Goal: Task Accomplishment & Management: Manage account settings

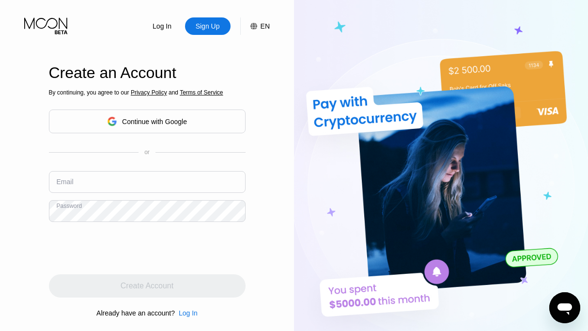
click at [102, 185] on input "text" at bounding box center [147, 182] width 197 height 22
click at [30, 260] on div "Log In Sign Up EN Language English Save Create an Account By continuing, you ag…" at bounding box center [147, 182] width 294 height 364
click at [81, 212] on div "Password" at bounding box center [72, 211] width 30 height 8
click at [29, 298] on div "Log In Sign Up EN Language English Save Create an Account By continuing, you ag…" at bounding box center [147, 182] width 294 height 364
click at [80, 187] on input "text" at bounding box center [147, 182] width 197 height 22
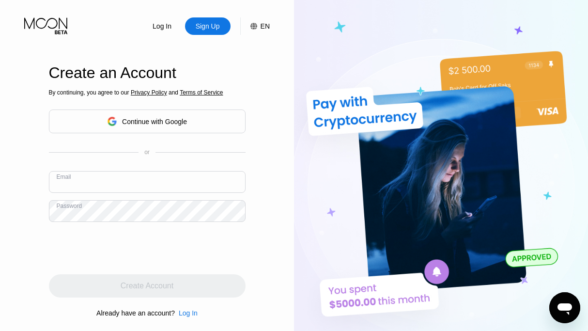
paste input "[EMAIL_ADDRESS][DOMAIN_NAME]"
type input "[EMAIL_ADDRESS][DOMAIN_NAME]"
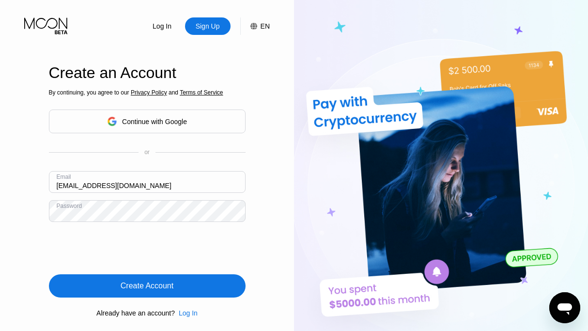
click at [181, 292] on div "Create Account" at bounding box center [147, 285] width 197 height 23
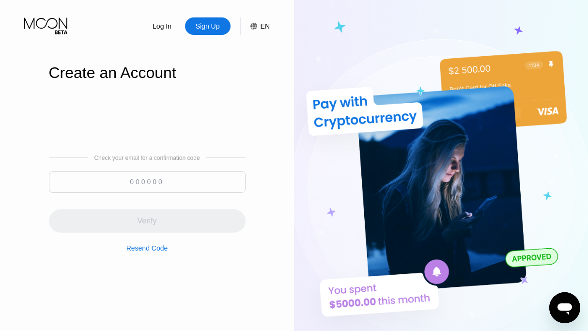
click at [149, 186] on input at bounding box center [147, 182] width 197 height 22
paste input "036687"
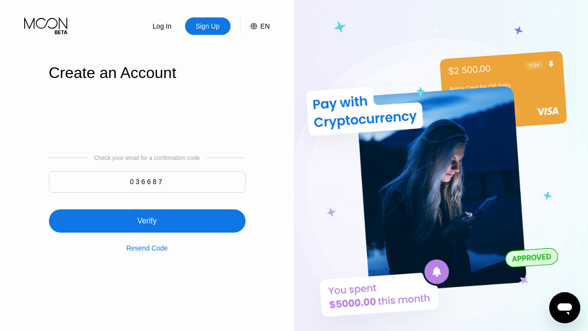
type input "036687"
click at [163, 225] on div "Verify" at bounding box center [147, 220] width 197 height 23
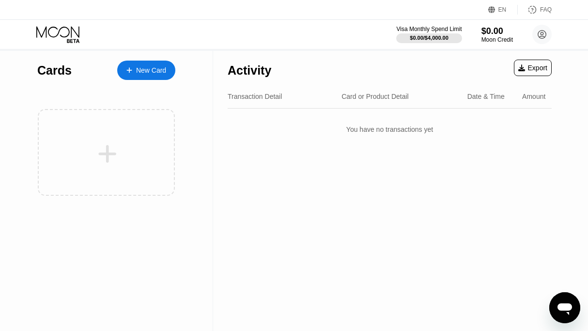
click at [147, 72] on div "New Card" at bounding box center [151, 70] width 30 height 8
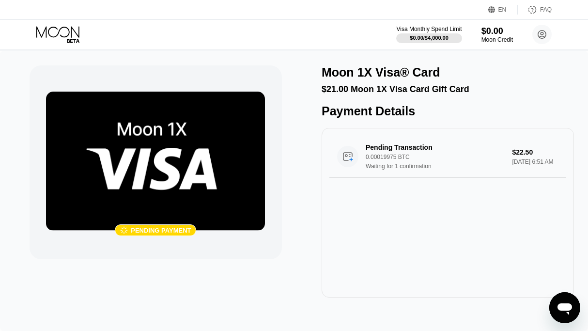
drag, startPoint x: 429, startPoint y: 130, endPoint x: 271, endPoint y: 90, distance: 163.3
click at [271, 90] on div " Pending payment Moon 1X Visa® Card $21.00 Moon 1X Visa Card Gift Card Payment…" at bounding box center [294, 181] width 529 height 232
click at [437, 94] on div "$21.00 Moon 1X Visa Card Gift Card" at bounding box center [447, 89] width 252 height 10
drag, startPoint x: 437, startPoint y: 118, endPoint x: 306, endPoint y: 56, distance: 144.4
click at [306, 56] on div " Pending payment Moon 1X Visa® Card $21.00 Moon 1X Visa Card Gift Card Payment…" at bounding box center [294, 191] width 588 height 280
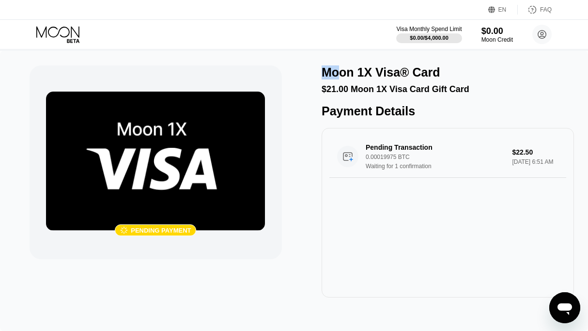
click at [326, 65] on div " Pending payment Moon 1X Visa® Card $21.00 Moon 1X Visa Card Gift Card Payment…" at bounding box center [294, 191] width 588 height 280
click at [324, 77] on div "Moon 1X Visa® Card" at bounding box center [380, 72] width 118 height 14
drag, startPoint x: 323, startPoint y: 75, endPoint x: 468, endPoint y: 132, distance: 156.0
click at [468, 132] on div "Moon 1X Visa® Card $21.00 Moon 1X Visa Card Gift Card Payment Details Pending T…" at bounding box center [447, 181] width 252 height 232
click at [460, 118] on div "Payment Details" at bounding box center [447, 111] width 252 height 14
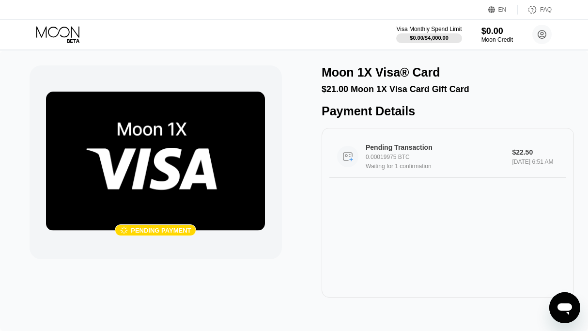
click at [455, 160] on div "0.00019975 BTC" at bounding box center [440, 156] width 151 height 7
click at [53, 36] on icon at bounding box center [58, 34] width 45 height 17
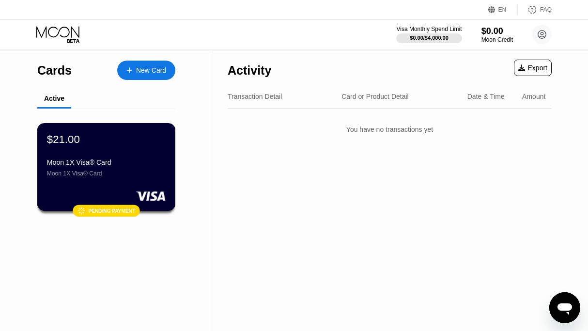
click at [127, 145] on div "$21.00" at bounding box center [106, 139] width 119 height 13
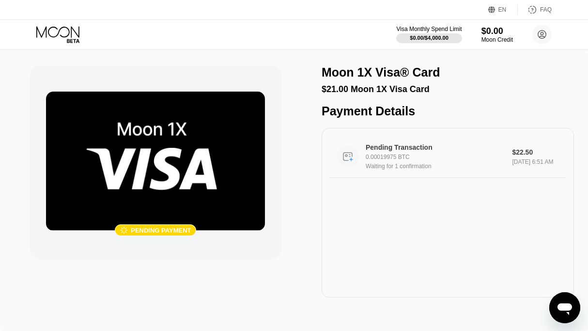
drag, startPoint x: 559, startPoint y: 210, endPoint x: 350, endPoint y: 159, distance: 214.7
click at [350, 159] on div "Pending Transaction 0.00019975 BTC Waiting for 1 confirmation $22.50 Aug 20, 20…" at bounding box center [447, 212] width 252 height 169
drag, startPoint x: 313, startPoint y: 70, endPoint x: 381, endPoint y: 164, distance: 116.4
click at [381, 164] on div " Pending payment Moon 1X Visa® Card $21.00 Moon 1X Visa Card Payment Details P…" at bounding box center [294, 181] width 529 height 232
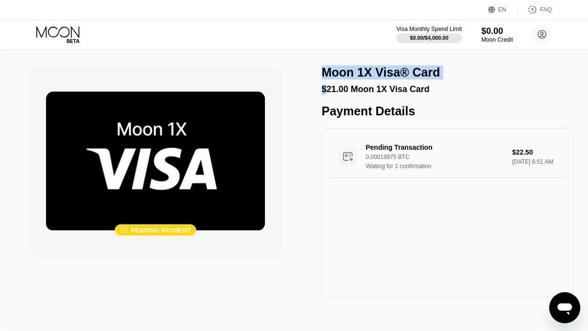
drag, startPoint x: 420, startPoint y: 119, endPoint x: 312, endPoint y: 70, distance: 118.3
click at [312, 70] on div " Pending payment Moon 1X Visa® Card $21.00 Moon 1X Visa Card Payment Details P…" at bounding box center [294, 181] width 529 height 232
click at [348, 65] on div "Moon 1X Visa® Card" at bounding box center [380, 72] width 118 height 14
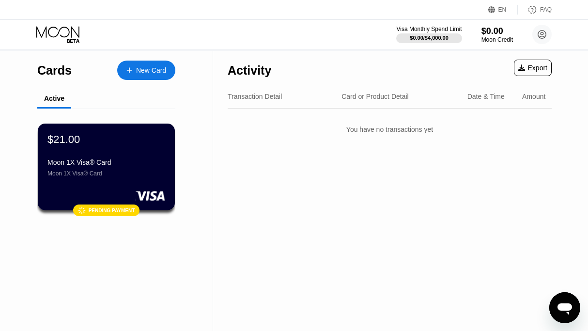
click at [401, 186] on div "Activity Export Transaction Detail Card or Product Detail Date & Time Amount Yo…" at bounding box center [389, 191] width 353 height 280
click at [66, 33] on icon at bounding box center [58, 34] width 45 height 17
click at [288, 184] on div "Activity Export Transaction Detail Card or Product Detail Date & Time Amount Yo…" at bounding box center [389, 191] width 353 height 280
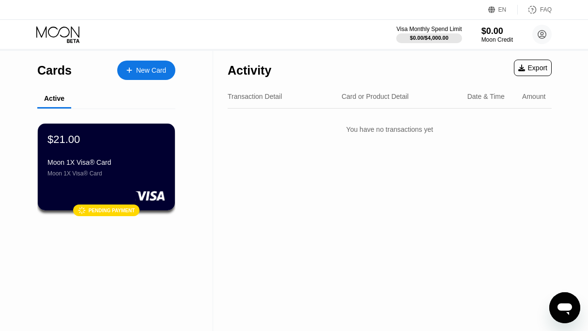
click at [288, 184] on div "Activity Export Transaction Detail Card or Product Detail Date & Time Amount Yo…" at bounding box center [389, 191] width 353 height 280
drag, startPoint x: 233, startPoint y: 98, endPoint x: 345, endPoint y: 107, distance: 111.8
click at [340, 108] on div "Transaction Detail Card or Product Detail Date & Time Amount" at bounding box center [390, 97] width 324 height 24
drag, startPoint x: 324, startPoint y: 102, endPoint x: 234, endPoint y: 96, distance: 90.7
click at [234, 96] on div "Transaction Detail" at bounding box center [281, 96] width 106 height 8
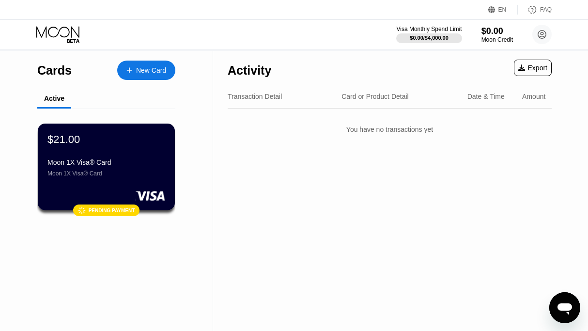
drag, startPoint x: 226, startPoint y: 63, endPoint x: 276, endPoint y: 83, distance: 54.6
click at [276, 83] on div "Activity Export Transaction Detail Card or Product Detail Date & Time Amount Yo…" at bounding box center [389, 191] width 353 height 280
drag, startPoint x: 231, startPoint y: 74, endPoint x: 277, endPoint y: 74, distance: 45.5
click at [277, 74] on div "Activity Export" at bounding box center [390, 68] width 324 height 34
click at [277, 75] on div "Activity Export" at bounding box center [390, 68] width 324 height 34
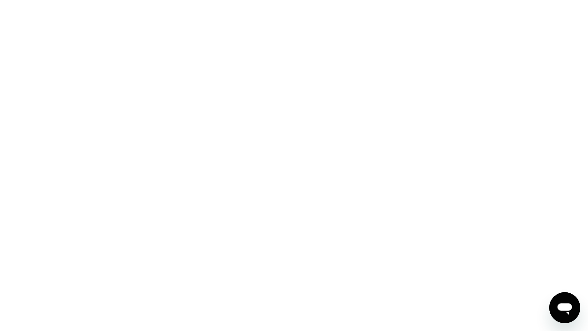
click at [422, 95] on div at bounding box center [294, 165] width 588 height 331
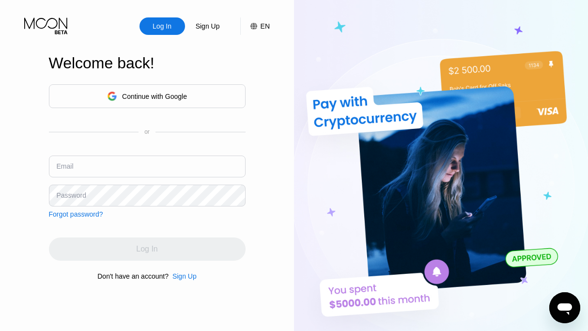
click at [135, 172] on input "text" at bounding box center [147, 166] width 197 height 22
click at [298, 271] on img at bounding box center [441, 182] width 294 height 364
click at [150, 166] on input "text" at bounding box center [147, 166] width 197 height 22
paste input "[PERSON_NAME]"
click at [29, 306] on div "Log In Sign Up EN Language Select an item Save Welcome back! Continue with Goog…" at bounding box center [147, 182] width 294 height 364
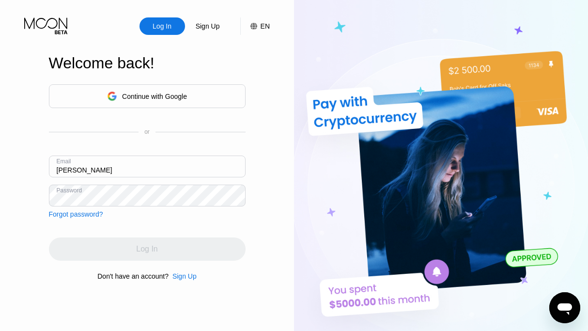
click at [12, 121] on div "Log In Sign Up EN Language Select an item Save Welcome back! Continue with Goog…" at bounding box center [147, 182] width 294 height 364
click at [70, 289] on div "Welcome back! Continue with Google or Email [PERSON_NAME] Password Forgot passw…" at bounding box center [147, 167] width 197 height 364
drag, startPoint x: 113, startPoint y: 166, endPoint x: 28, endPoint y: 146, distance: 87.5
click at [49, 155] on input "[PERSON_NAME]" at bounding box center [147, 166] width 197 height 22
paste input "[EMAIL_ADDRESS][DOMAIN_NAME]"
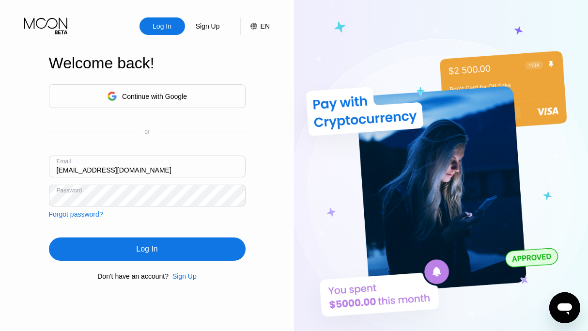
type input "[EMAIL_ADDRESS][DOMAIN_NAME]"
drag, startPoint x: 51, startPoint y: 303, endPoint x: 53, endPoint y: 297, distance: 5.8
click at [50, 302] on div "Welcome back! Continue with Google or Email [EMAIL_ADDRESS][DOMAIN_NAME] Passwo…" at bounding box center [147, 167] width 197 height 364
click at [119, 249] on div "Log In" at bounding box center [147, 248] width 197 height 23
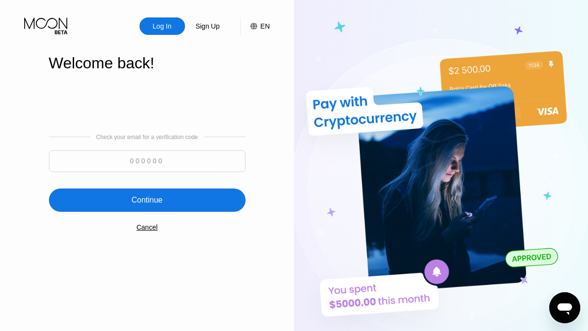
click at [158, 163] on input at bounding box center [147, 161] width 197 height 22
